Goal: Task Accomplishment & Management: Complete application form

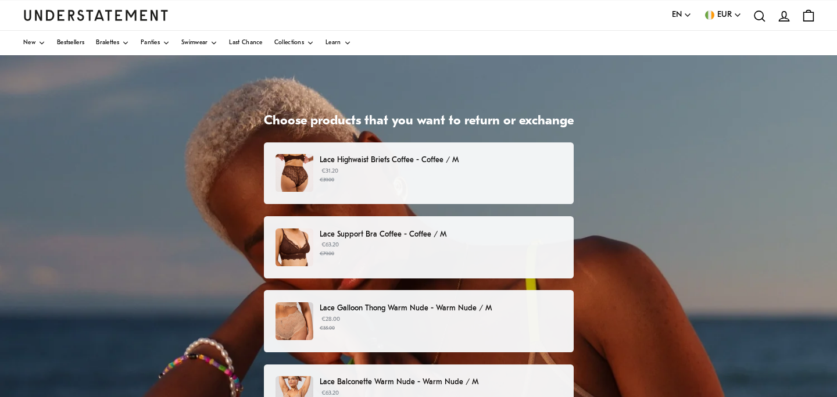
click at [479, 252] on small "€79.00" at bounding box center [441, 254] width 242 height 8
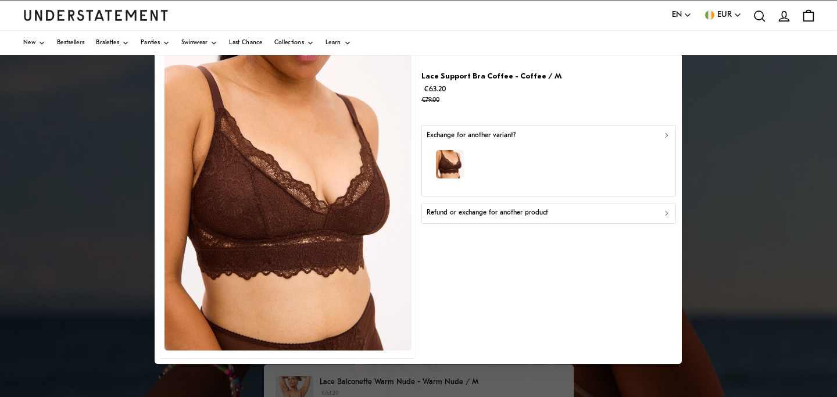
click at [571, 216] on div "Refund or exchange for another product" at bounding box center [549, 212] width 244 height 11
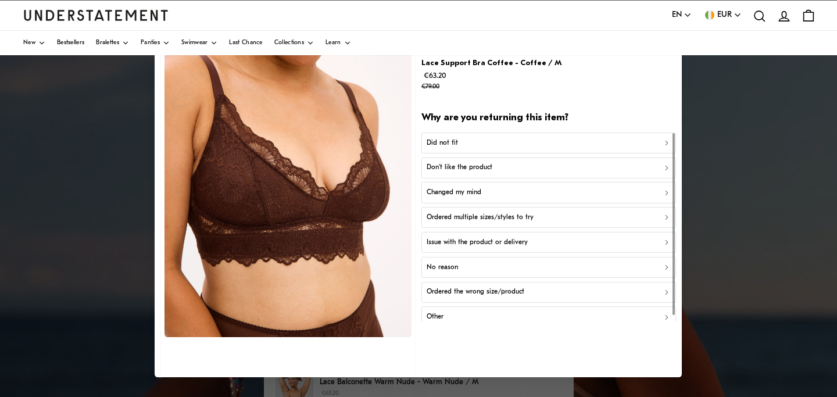
click at [649, 142] on div "Did not fit" at bounding box center [549, 143] width 244 height 11
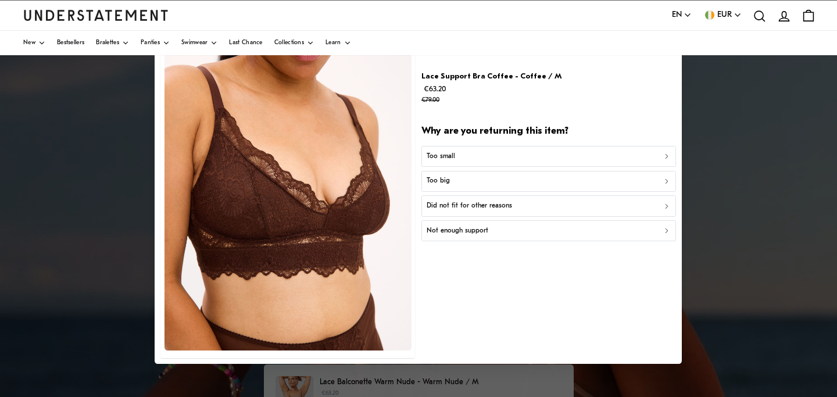
click at [604, 156] on div "Too small" at bounding box center [549, 156] width 244 height 11
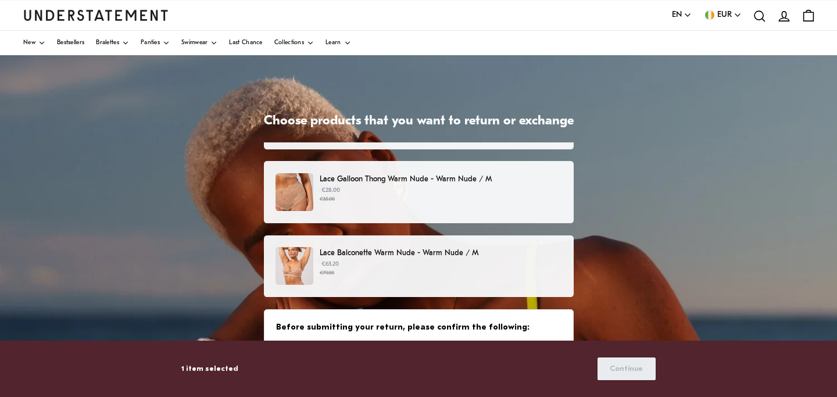
scroll to position [135, 0]
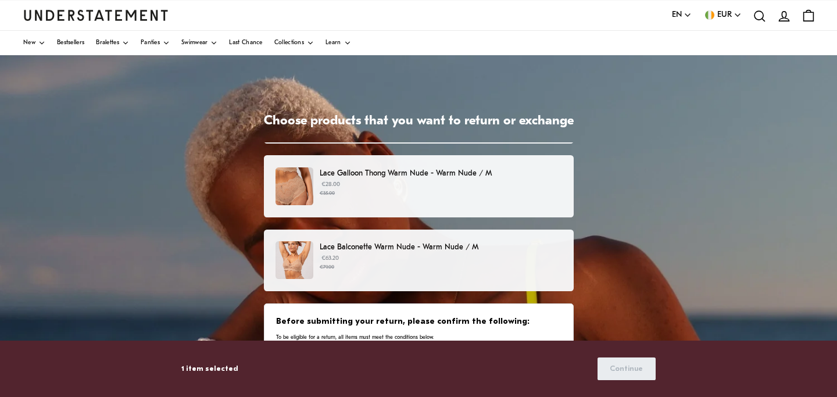
click at [500, 268] on small "€79.00" at bounding box center [441, 267] width 242 height 8
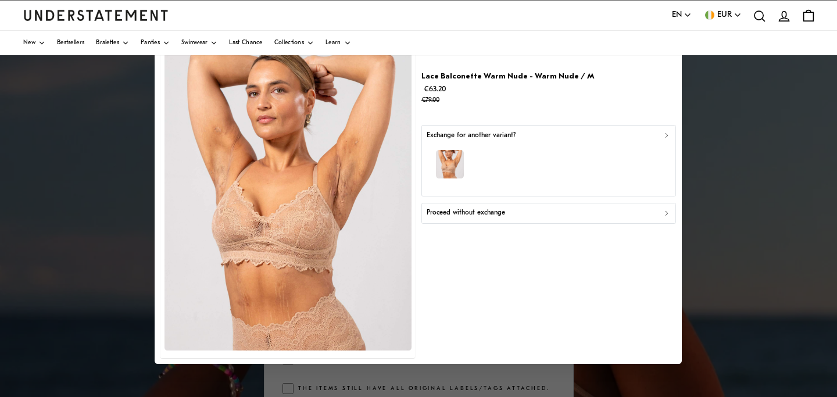
click at [480, 152] on div "button" at bounding box center [549, 166] width 244 height 51
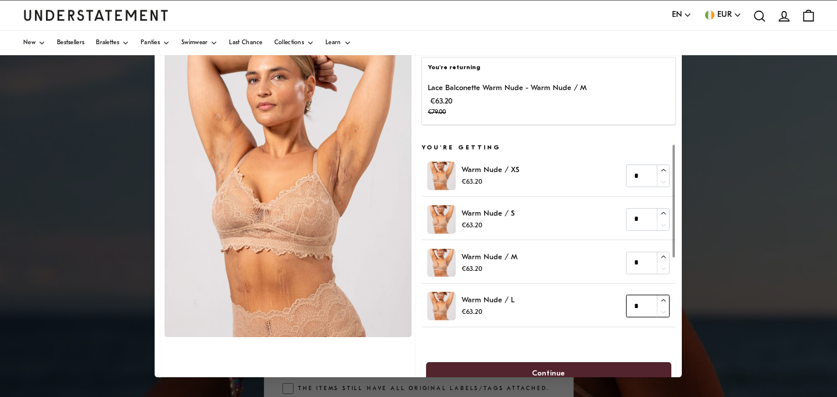
type input "*"
click at [664, 300] on icon "button" at bounding box center [663, 300] width 5 height 2
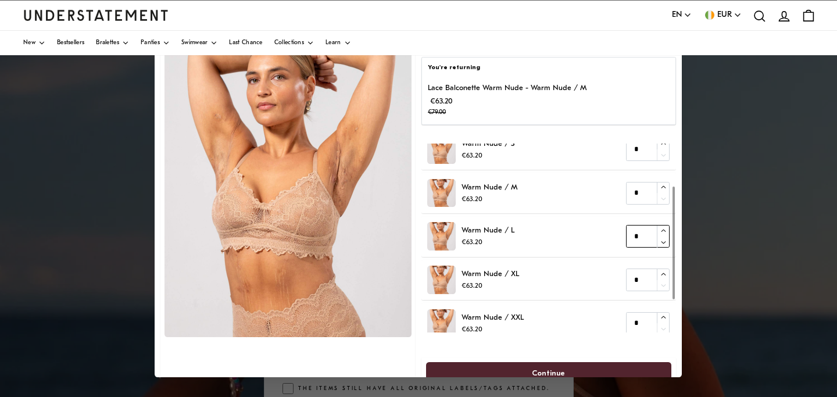
scroll to position [124, 0]
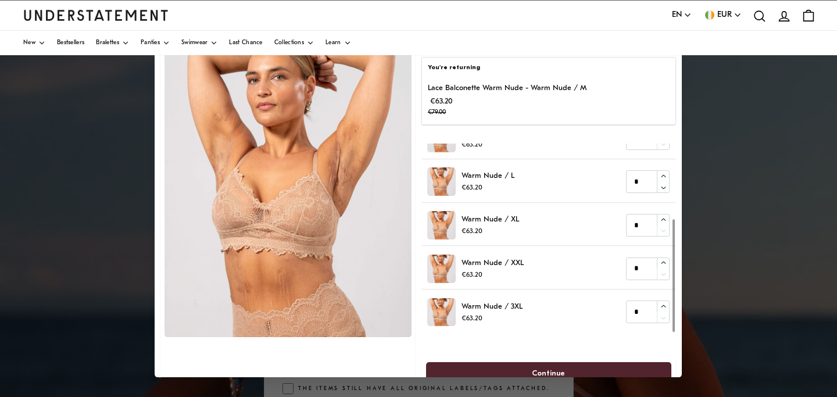
click at [549, 368] on span "Continue" at bounding box center [548, 374] width 33 height 22
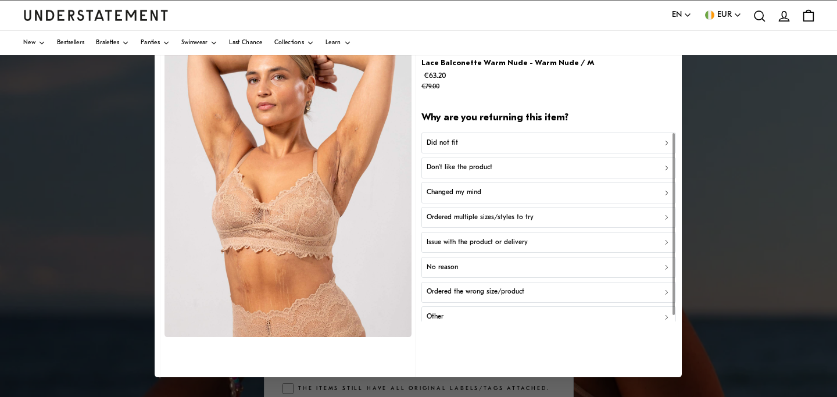
click at [529, 138] on div "Did not fit" at bounding box center [549, 143] width 244 height 11
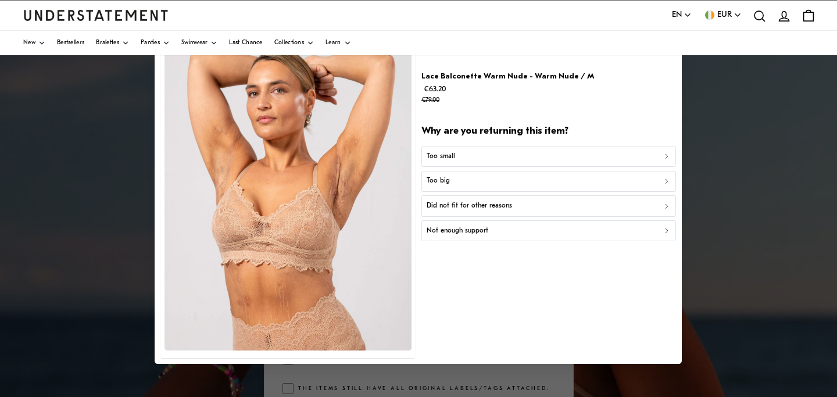
click at [511, 157] on div "Too small" at bounding box center [549, 156] width 244 height 11
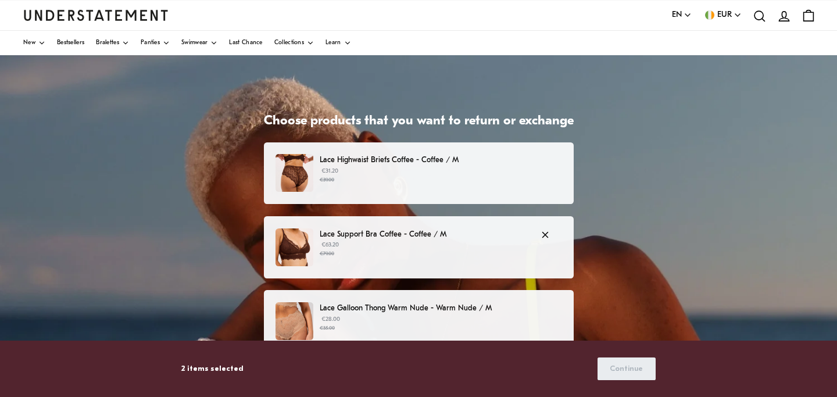
click at [428, 249] on p "€63.20 €79.00" at bounding box center [424, 249] width 209 height 17
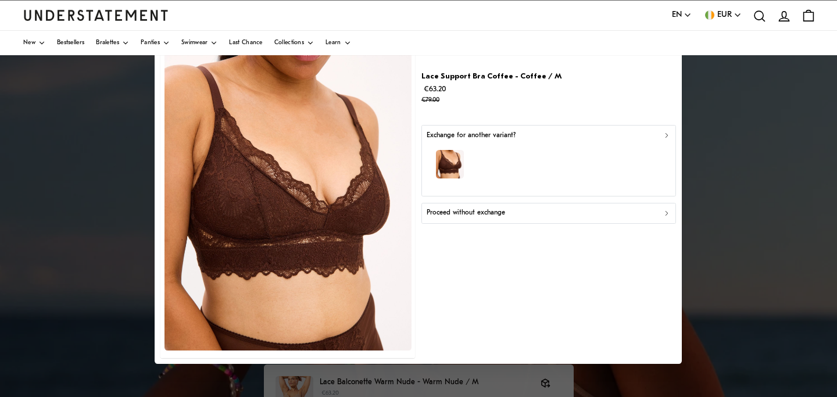
click at [526, 160] on div "button" at bounding box center [549, 166] width 244 height 51
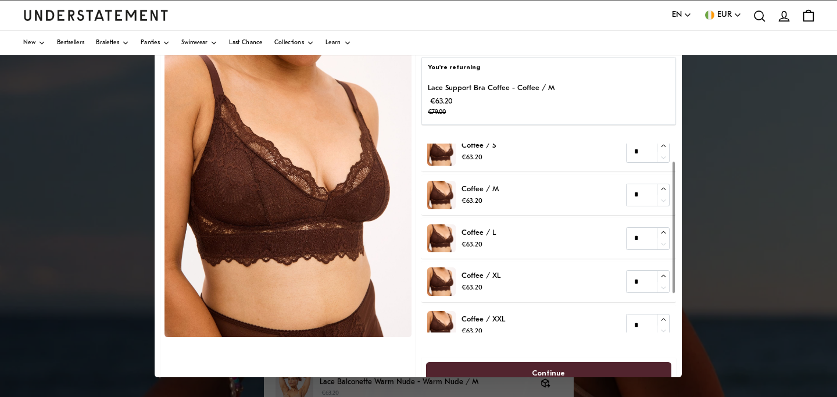
scroll to position [26, 0]
type input "*"
click at [664, 233] on icon "button" at bounding box center [664, 232] width 8 height 8
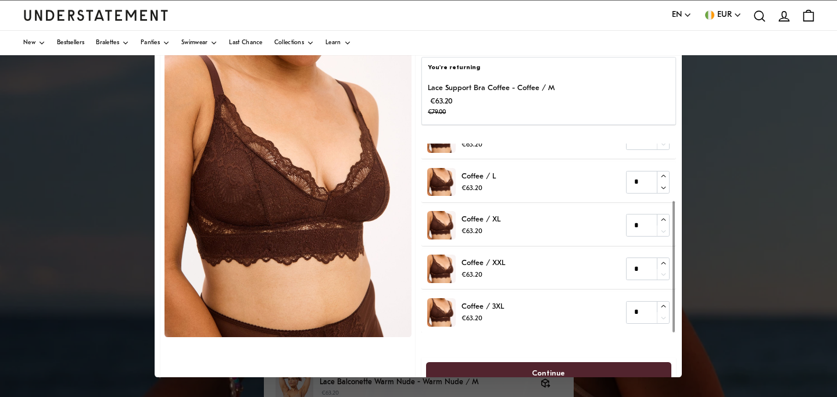
click at [539, 370] on span "Continue" at bounding box center [548, 374] width 33 height 22
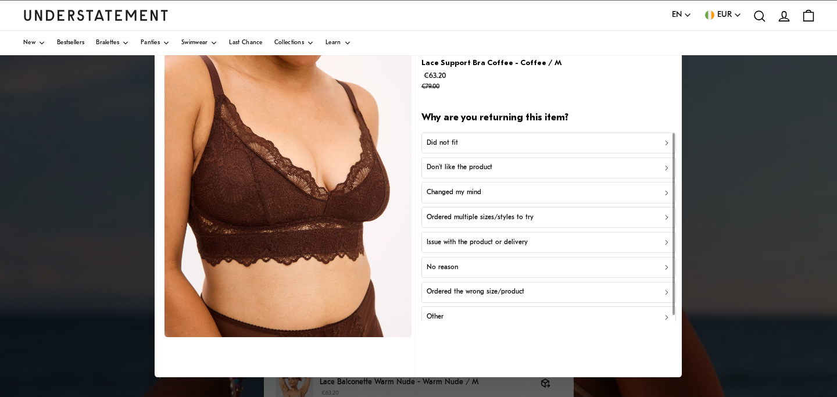
click at [542, 141] on div "Did not fit" at bounding box center [549, 143] width 244 height 11
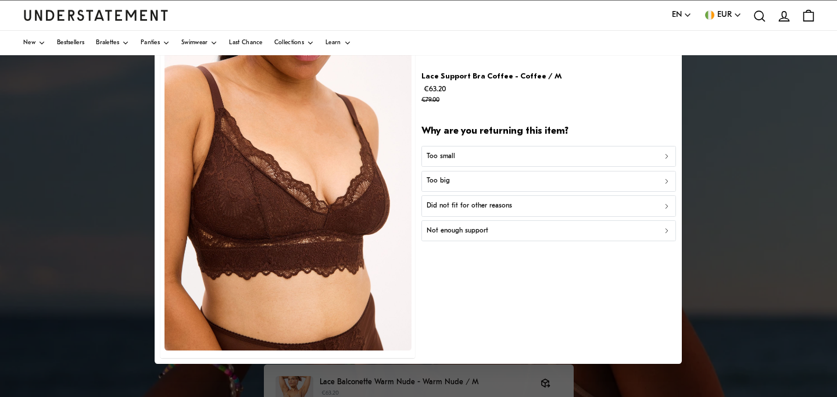
click at [528, 151] on div "Too small" at bounding box center [549, 156] width 244 height 11
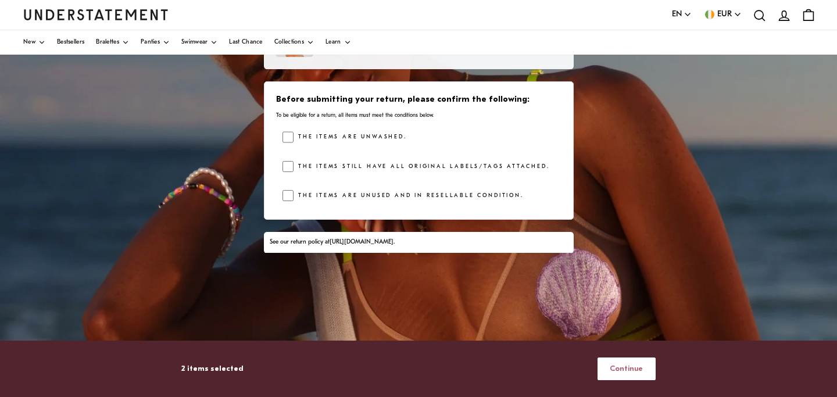
scroll to position [182, 0]
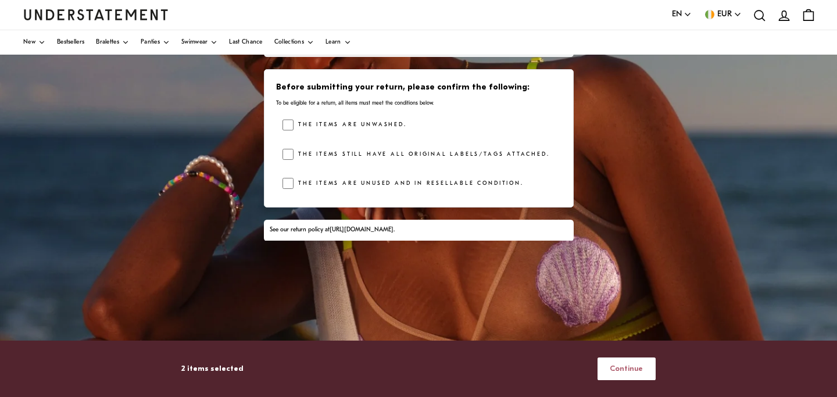
click at [622, 371] on span "Continue" at bounding box center [626, 369] width 33 height 22
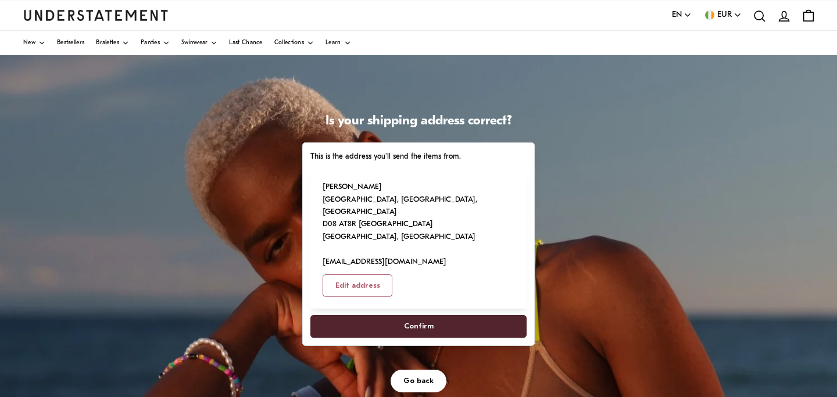
click at [441, 325] on span "Confirm" at bounding box center [418, 327] width 191 height 22
select select "**"
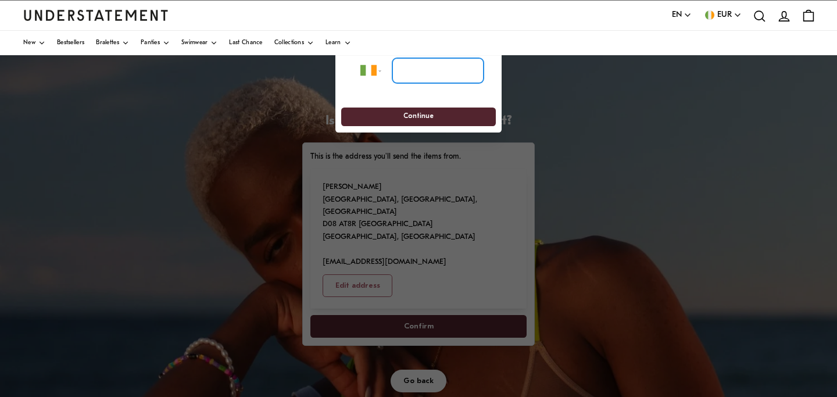
click at [460, 63] on input "tel" at bounding box center [437, 71] width 91 height 26
type input "*********"
click at [424, 117] on span "Continue" at bounding box center [418, 117] width 30 height 18
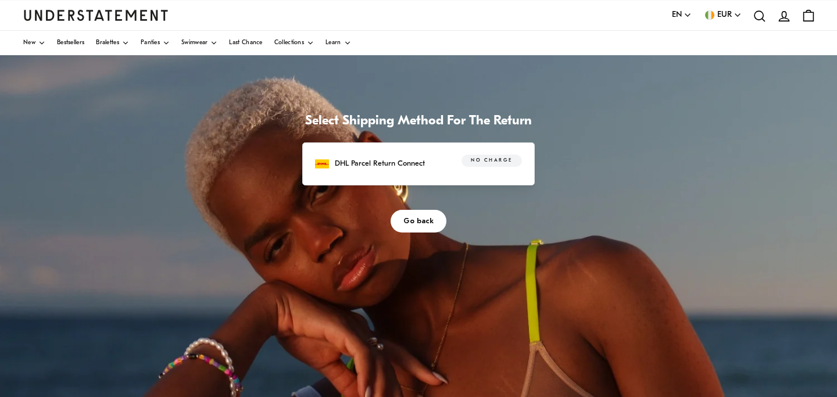
click at [400, 166] on p "DHL Parcel Return Connect" at bounding box center [380, 163] width 90 height 12
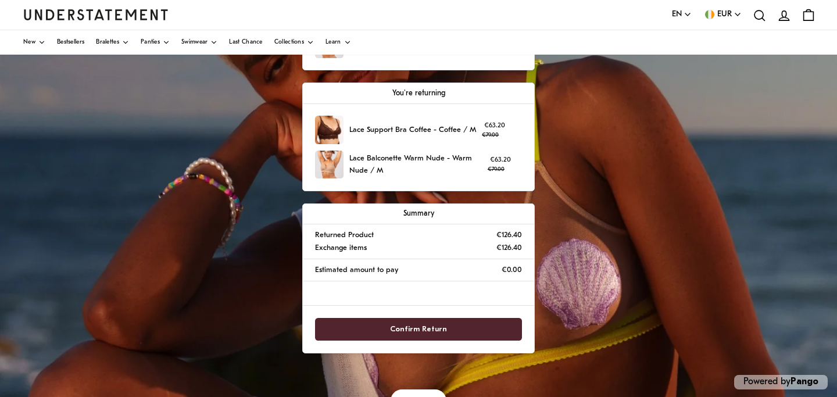
scroll to position [189, 0]
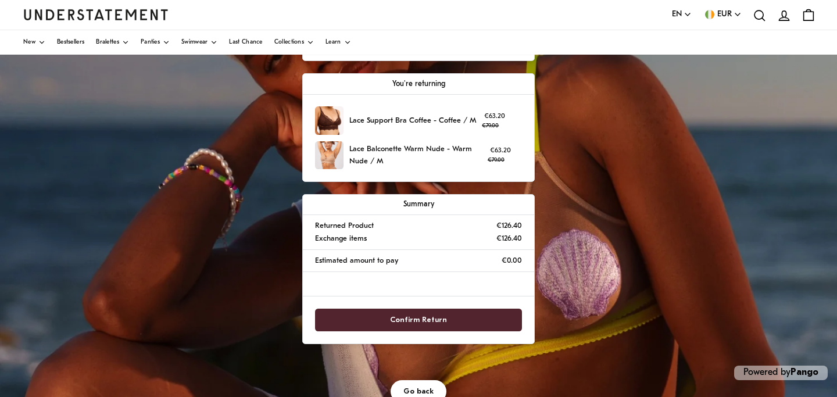
click at [409, 317] on span "Confirm Return" at bounding box center [418, 320] width 57 height 22
